Goal: Information Seeking & Learning: Learn about a topic

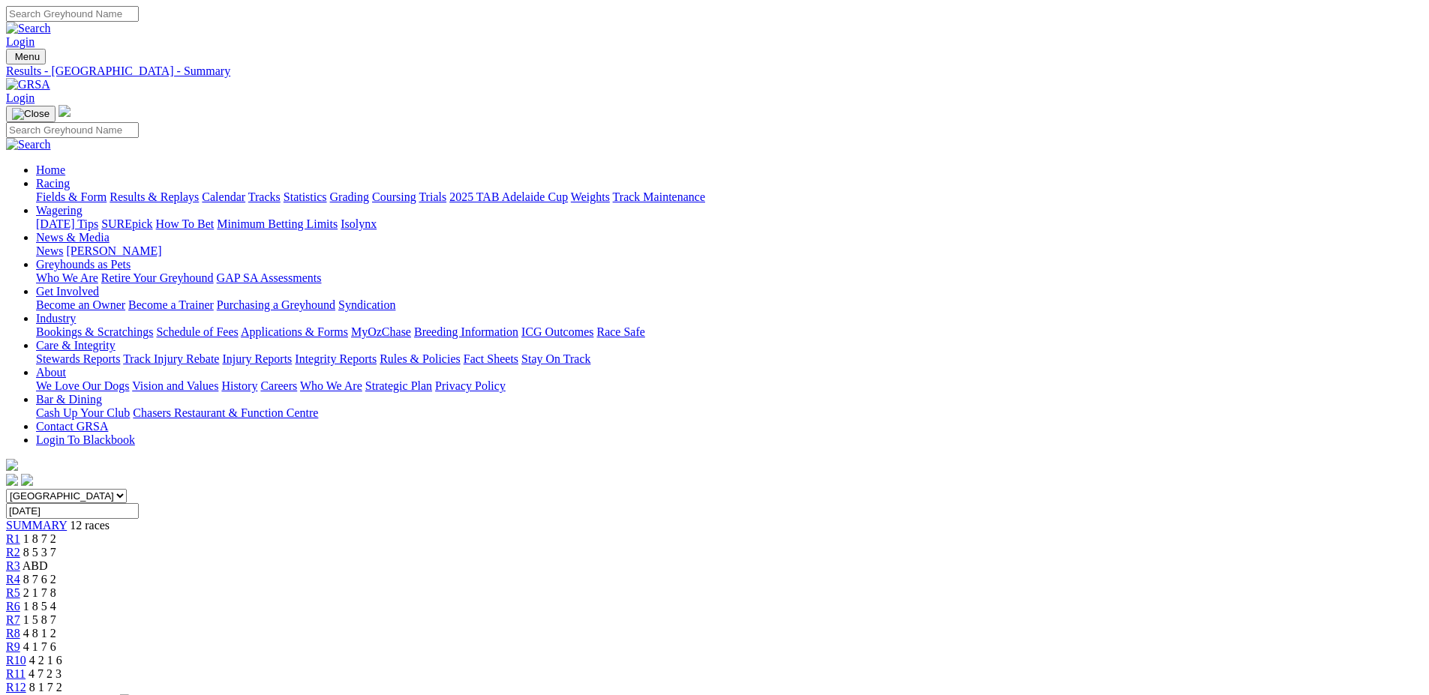
click at [107, 191] on link "Fields & Form" at bounding box center [71, 197] width 71 height 13
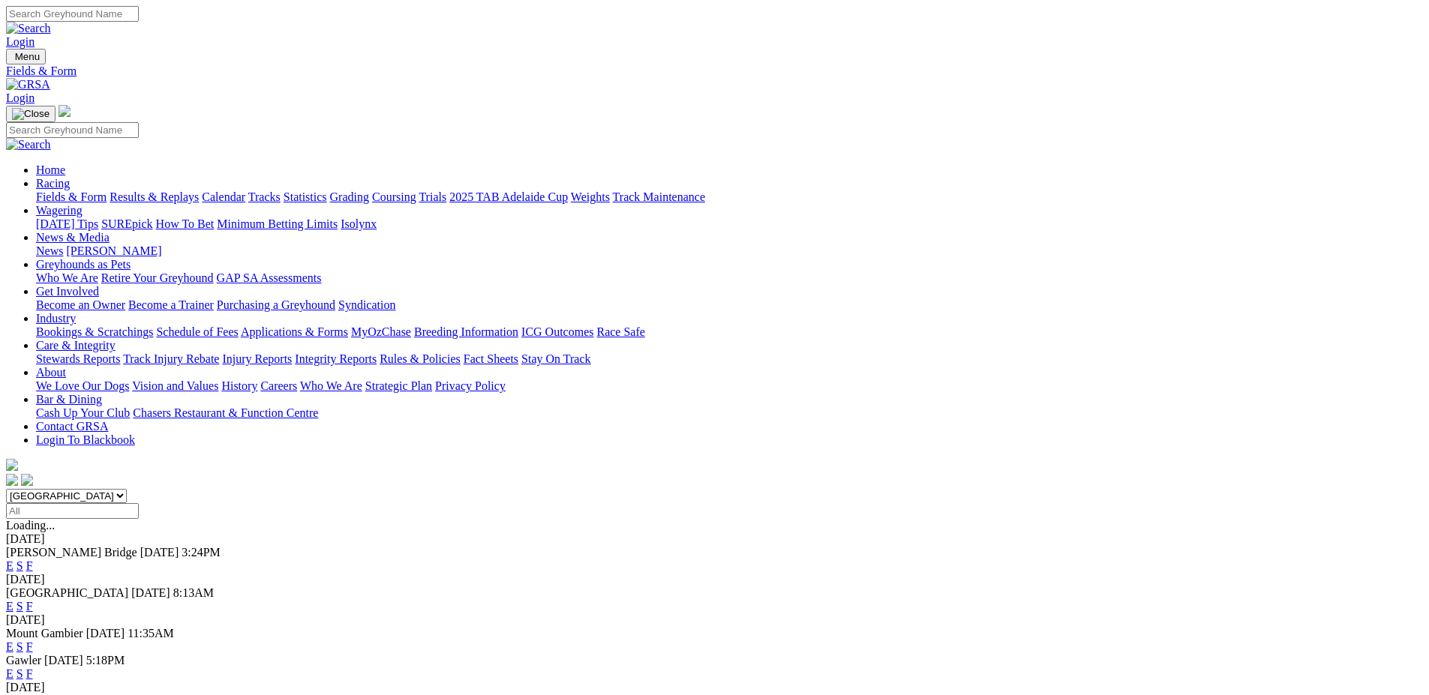
click at [33, 560] on link "F" at bounding box center [29, 566] width 7 height 13
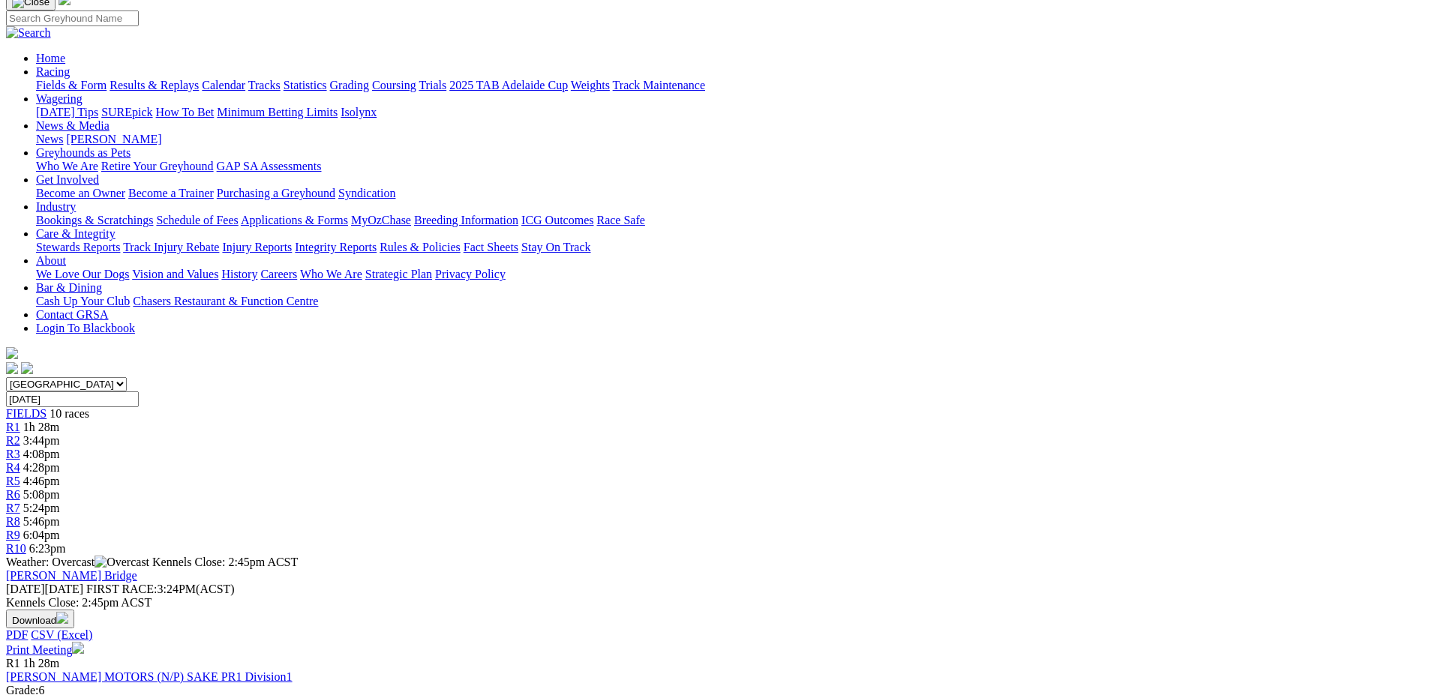
scroll to position [150, 0]
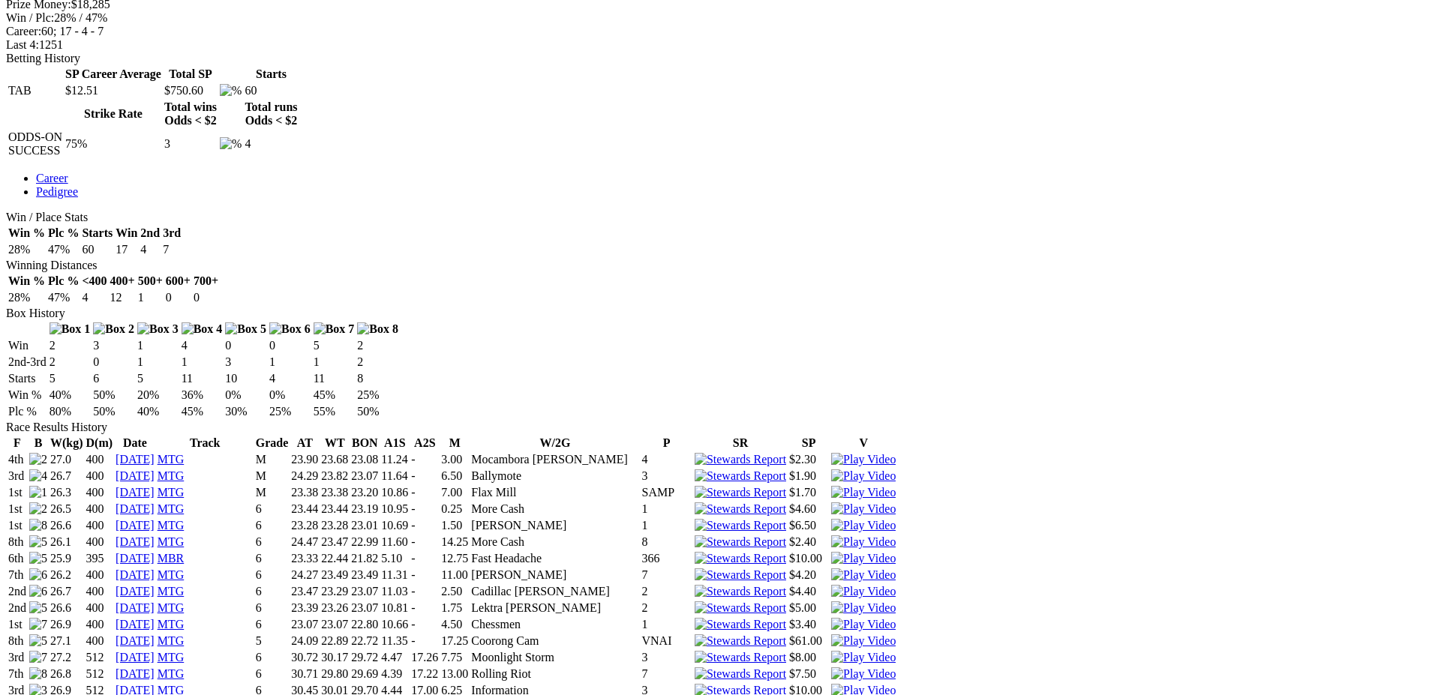
scroll to position [675, 0]
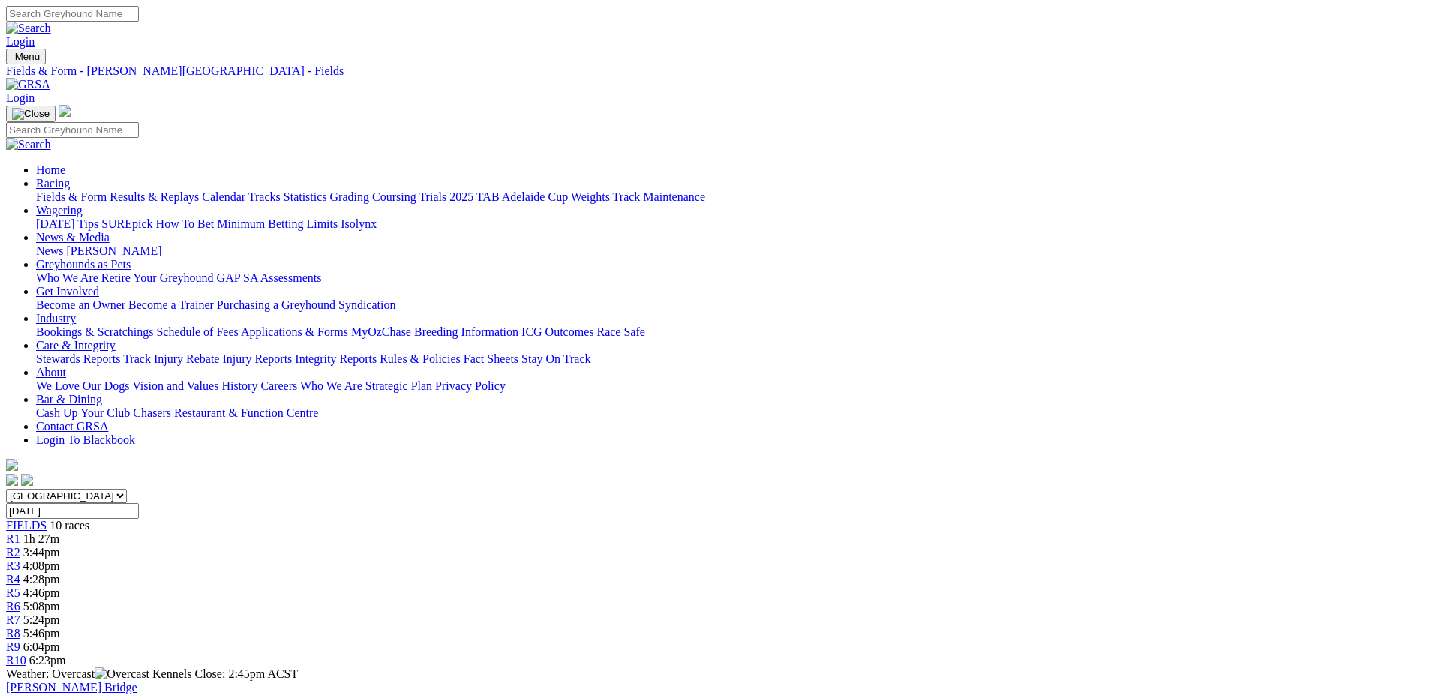
click at [199, 191] on link "Results & Replays" at bounding box center [154, 197] width 89 height 13
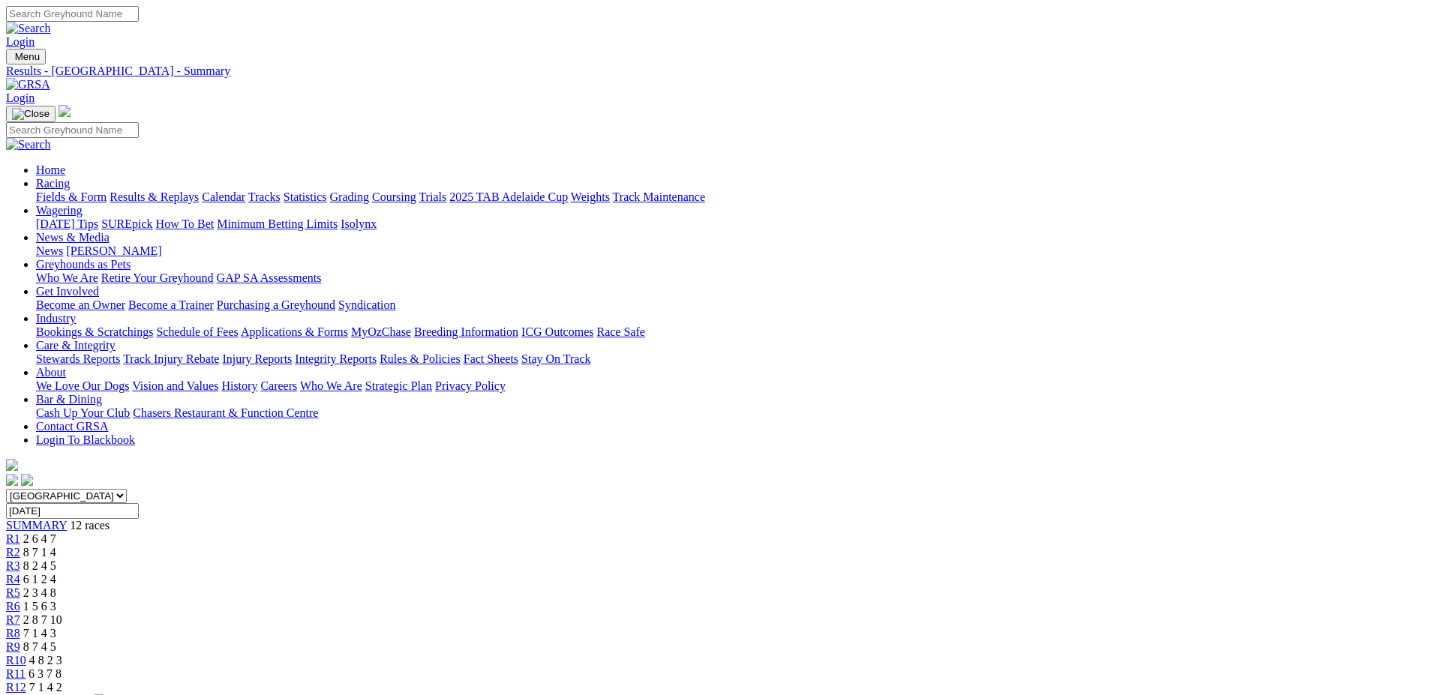
click at [107, 191] on link "Fields & Form" at bounding box center [71, 197] width 71 height 13
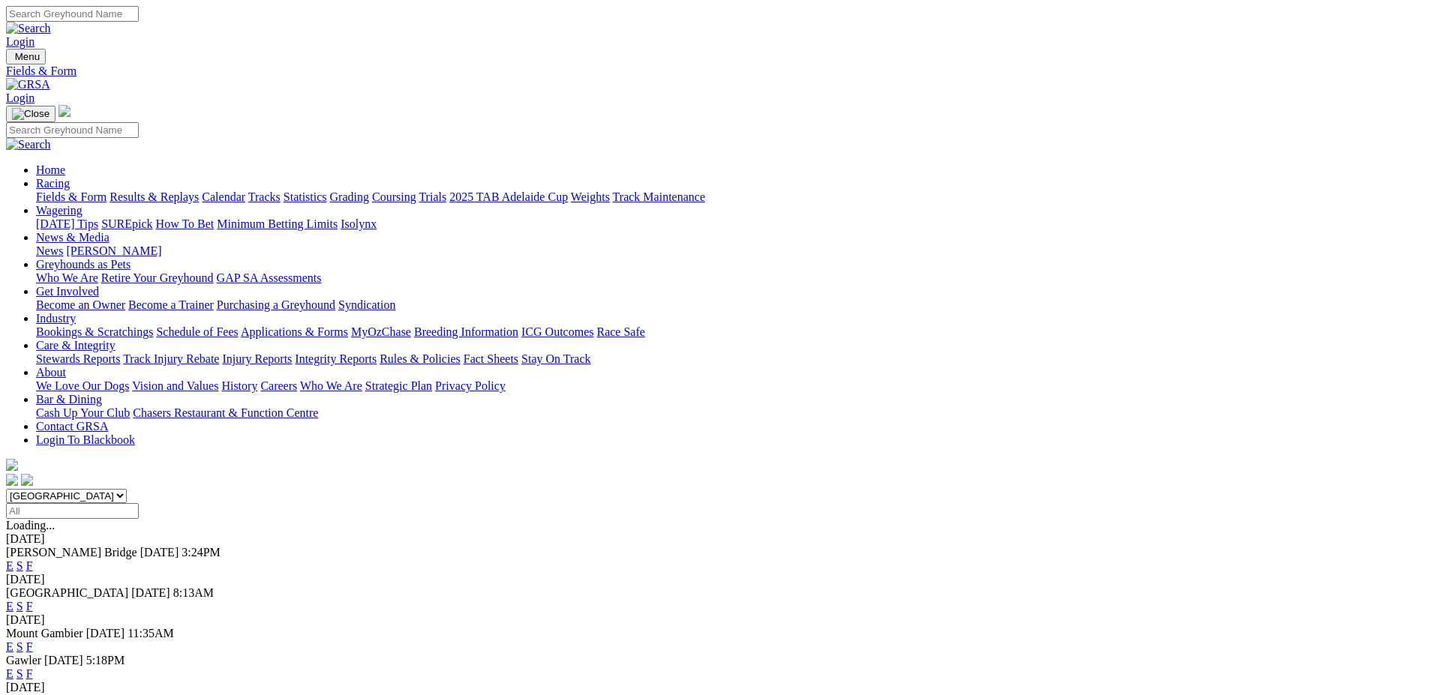
click at [33, 600] on link "F" at bounding box center [29, 606] width 7 height 13
